Goal: Task Accomplishment & Management: Complete application form

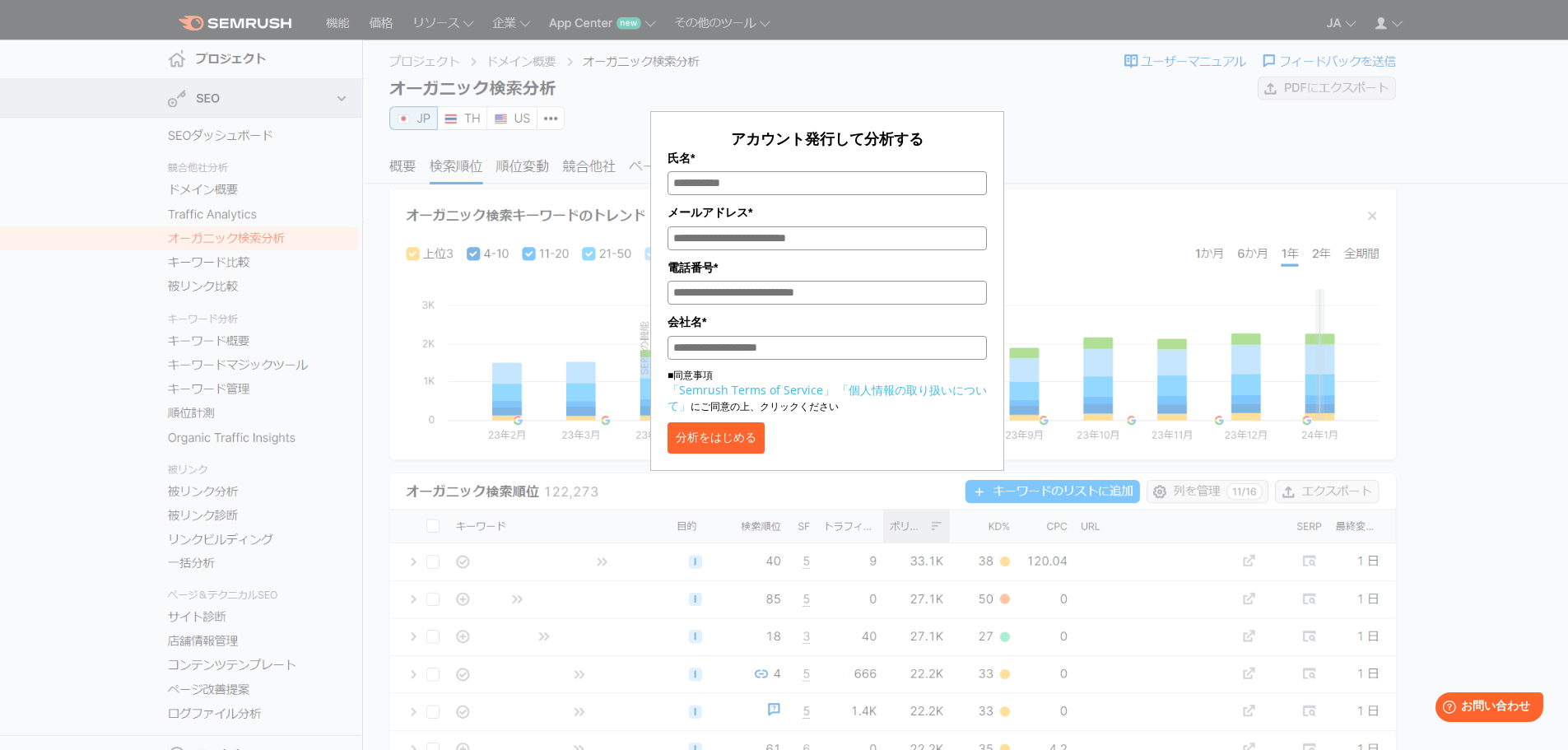
click at [1063, 157] on div "アカウント発行して分析する 氏名* メールアドレス* 電話番号* 会社名* ■同意事項 「Semrush Terms of Service」 「個人情報の取り…" at bounding box center [827, 245] width 823 height 450
click at [757, 449] on button "分析をはじめる" at bounding box center [716, 438] width 97 height 32
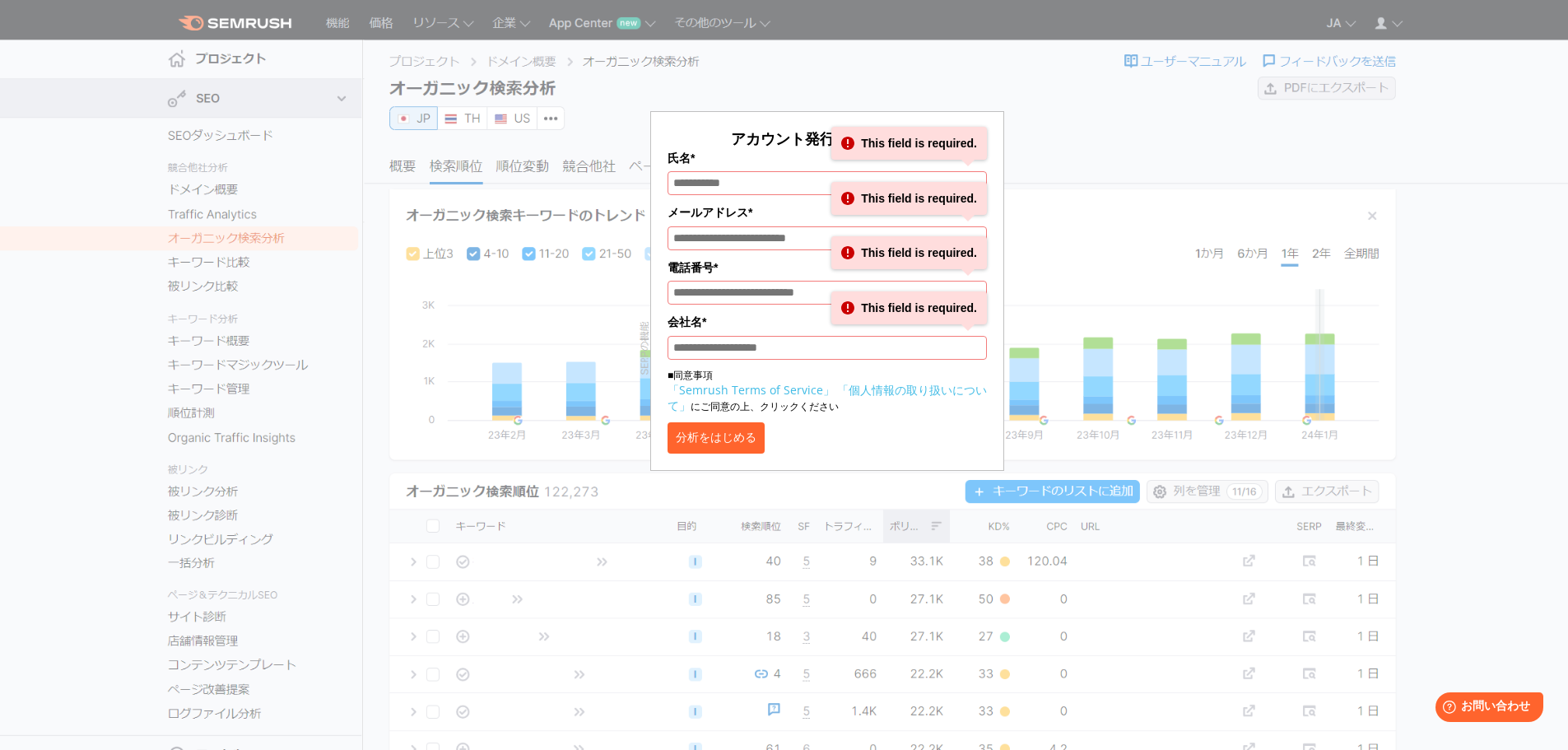
click at [1053, 174] on div "アカウント発行して分析する 氏名* This field is required. メールアドレス* This field is required. 電話番号…" at bounding box center [827, 245] width 823 height 450
